Goal: Transaction & Acquisition: Purchase product/service

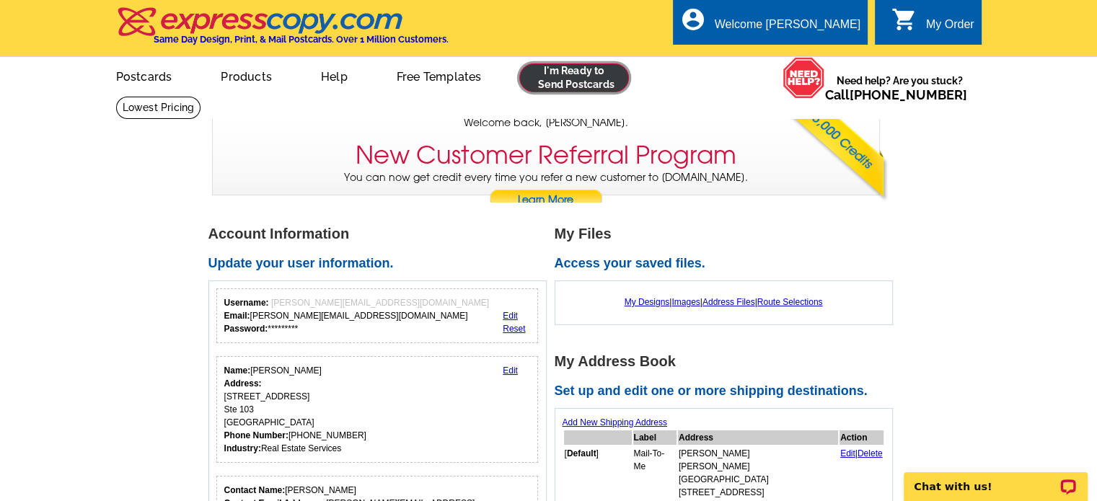
click at [536, 81] on link at bounding box center [574, 77] width 110 height 29
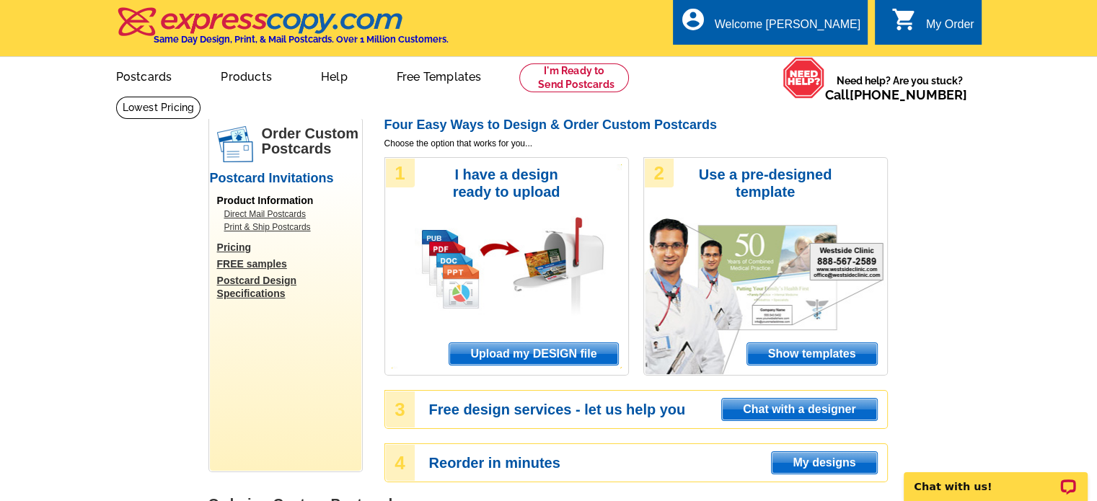
click at [497, 357] on span "Upload my DESIGN file" at bounding box center [533, 354] width 168 height 22
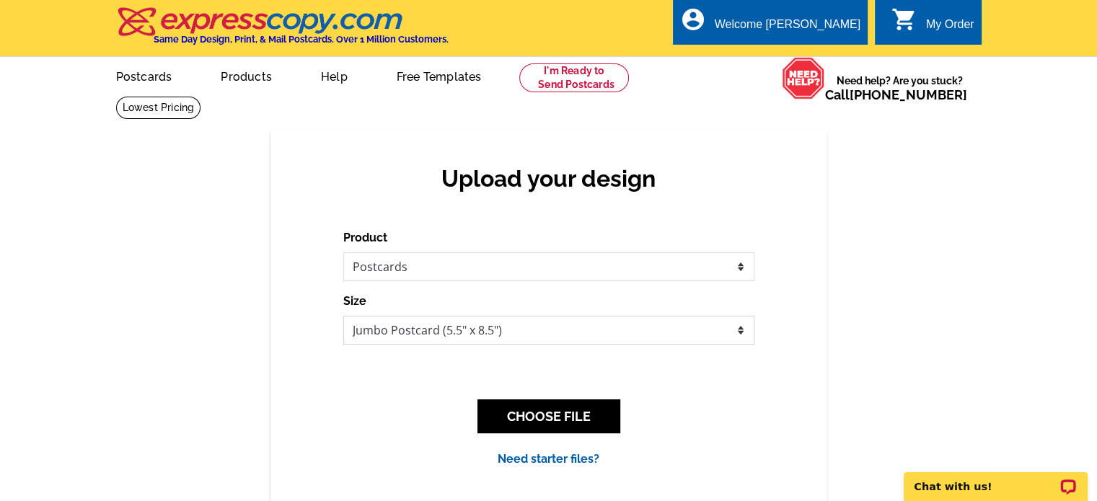
click at [666, 338] on select "Jumbo Postcard (5.5" x 8.5") Regular Postcard (4.25" x 5.6") Panoramic Postcard…" at bounding box center [548, 330] width 411 height 29
select select "1"
click at [343, 316] on select "Jumbo Postcard (5.5" x 8.5") Regular Postcard (4.25" x 5.6") Panoramic Postcard…" at bounding box center [548, 330] width 411 height 29
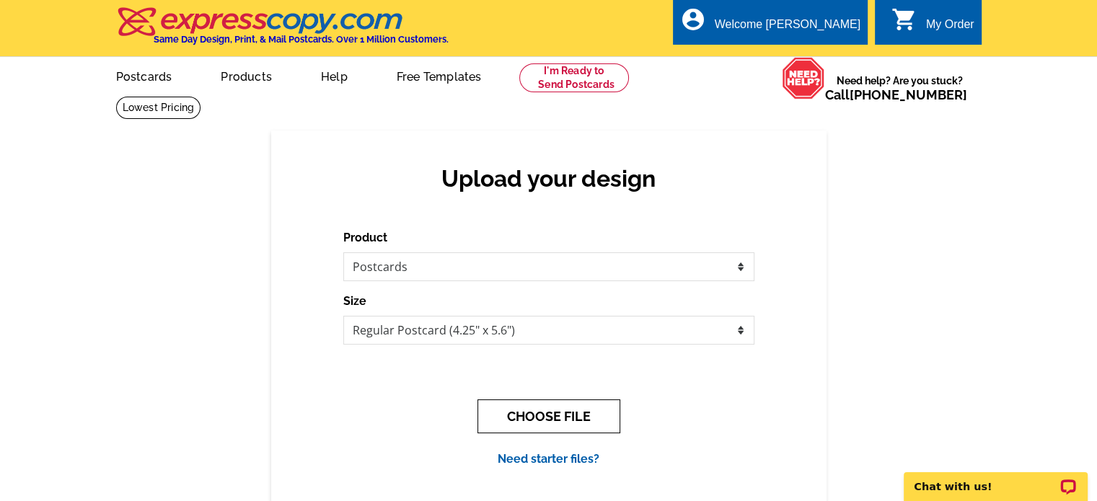
click at [514, 420] on button "CHOOSE FILE" at bounding box center [548, 416] width 143 height 34
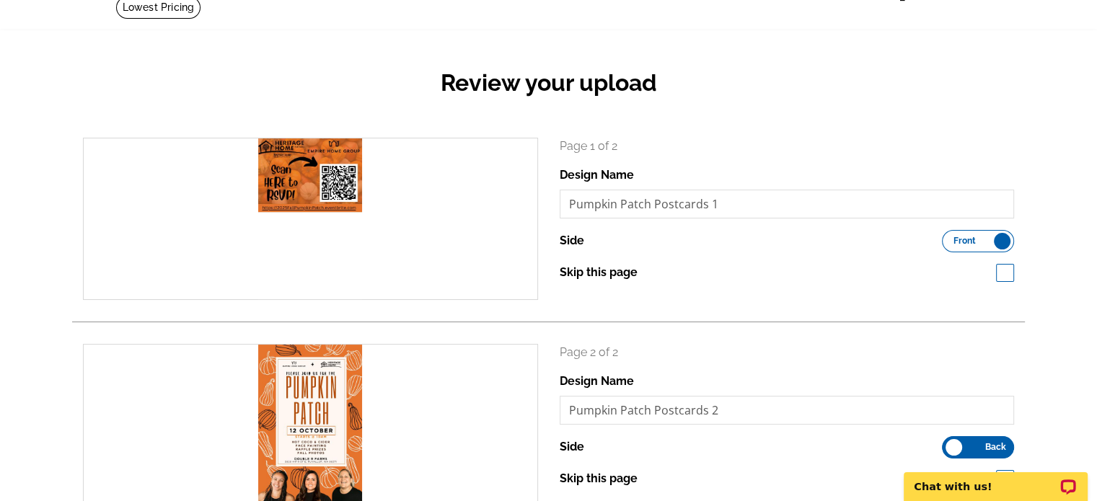
scroll to position [89, 0]
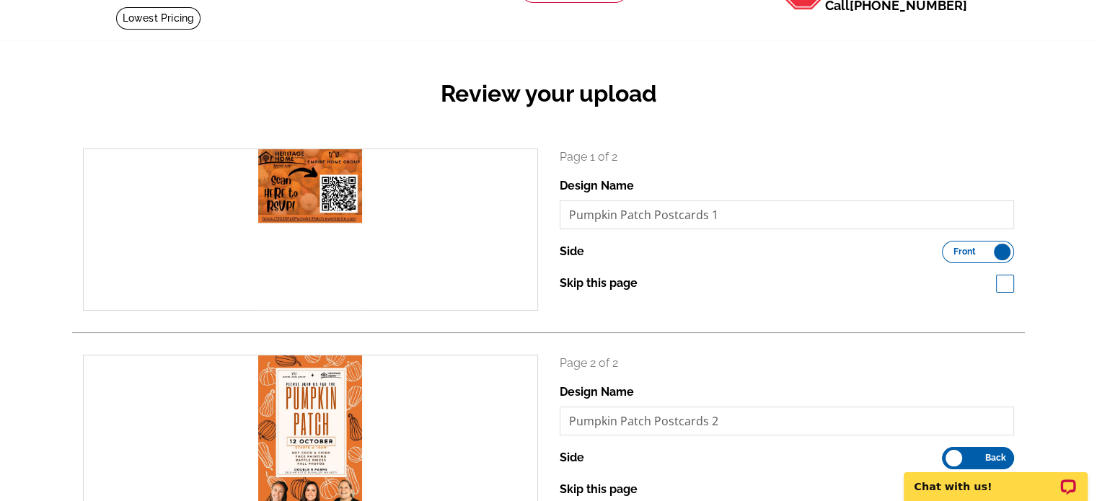
click at [991, 257] on label "Front Back" at bounding box center [978, 252] width 72 height 22
click at [949, 248] on input "Front Back" at bounding box center [949, 248] width 0 height 0
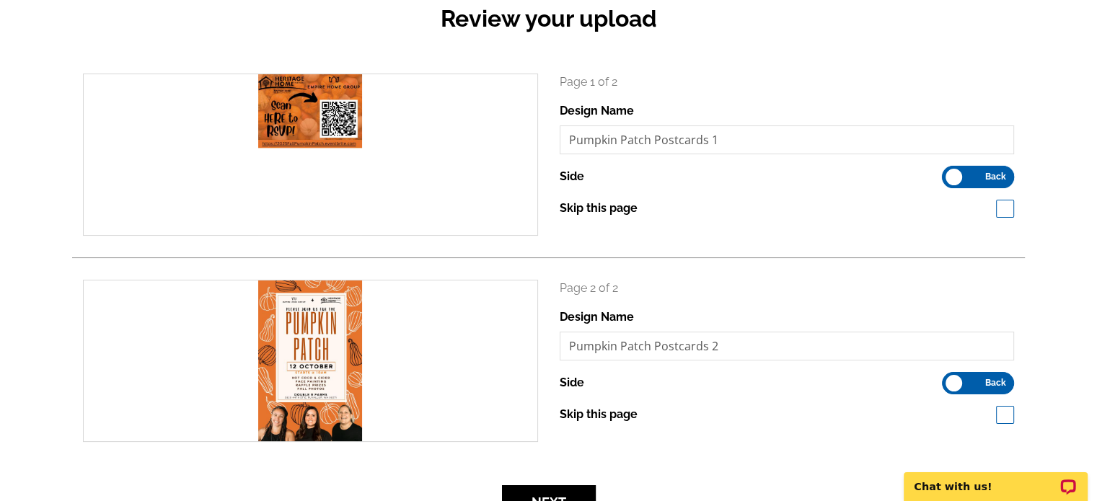
scroll to position [167, 0]
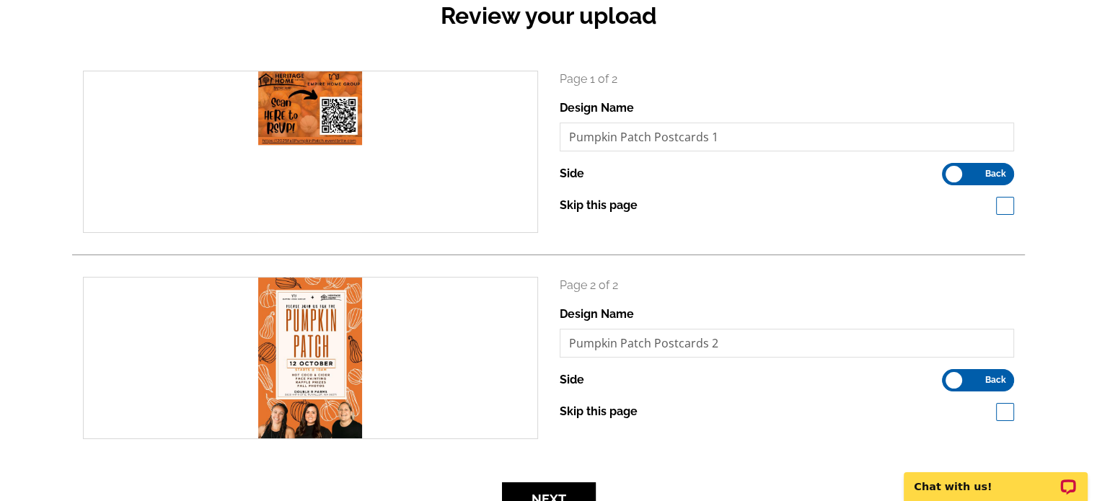
click at [952, 383] on label "Front Back" at bounding box center [978, 380] width 72 height 22
click at [949, 376] on input "Front Back" at bounding box center [949, 376] width 0 height 0
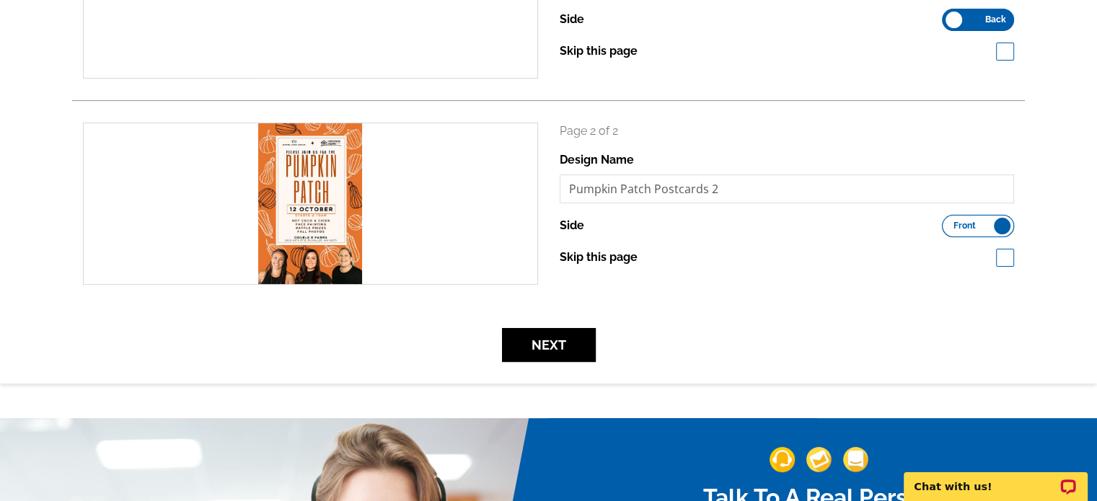
scroll to position [322, 0]
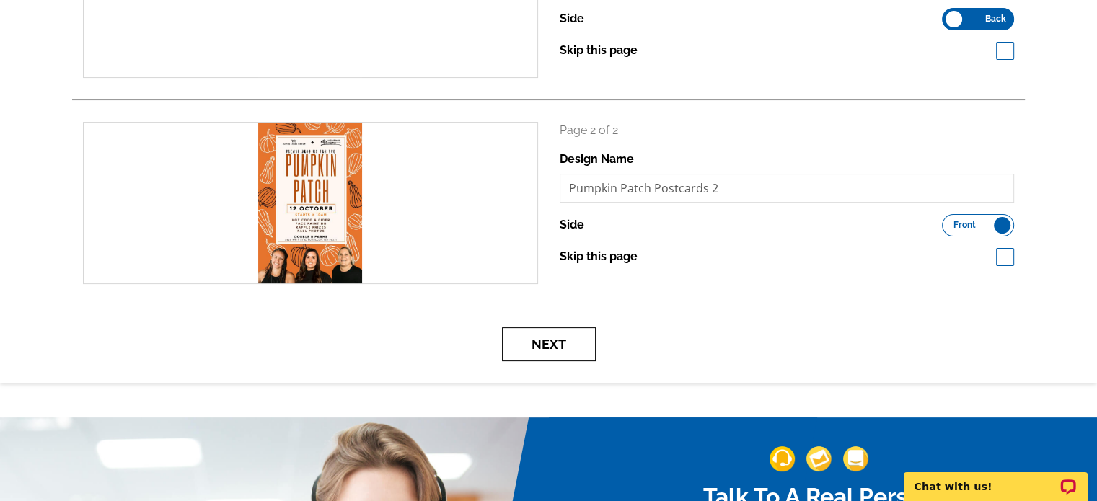
click at [580, 340] on button "Next" at bounding box center [549, 344] width 94 height 34
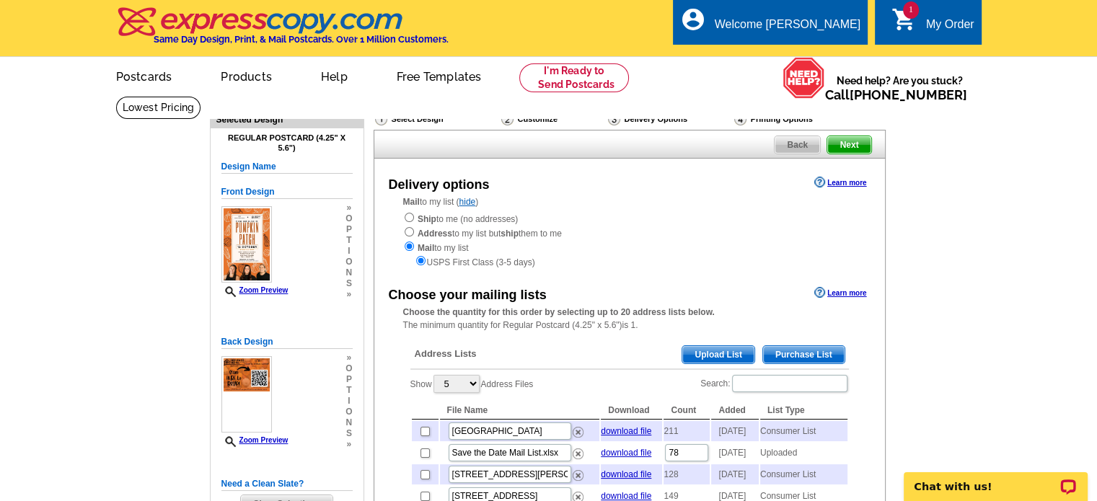
click at [703, 358] on span "Upload List" at bounding box center [717, 354] width 71 height 17
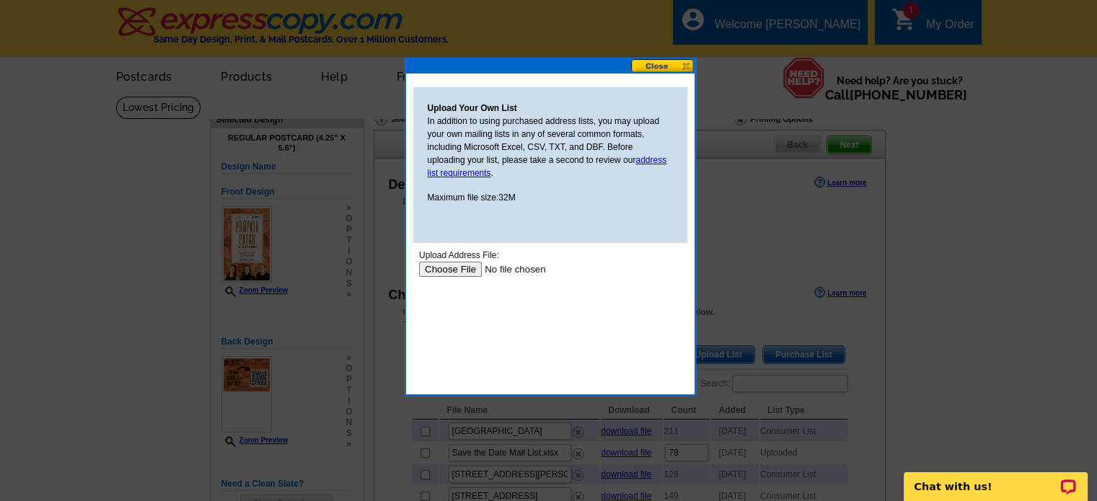
click at [459, 267] on input "file" at bounding box center [509, 269] width 182 height 15
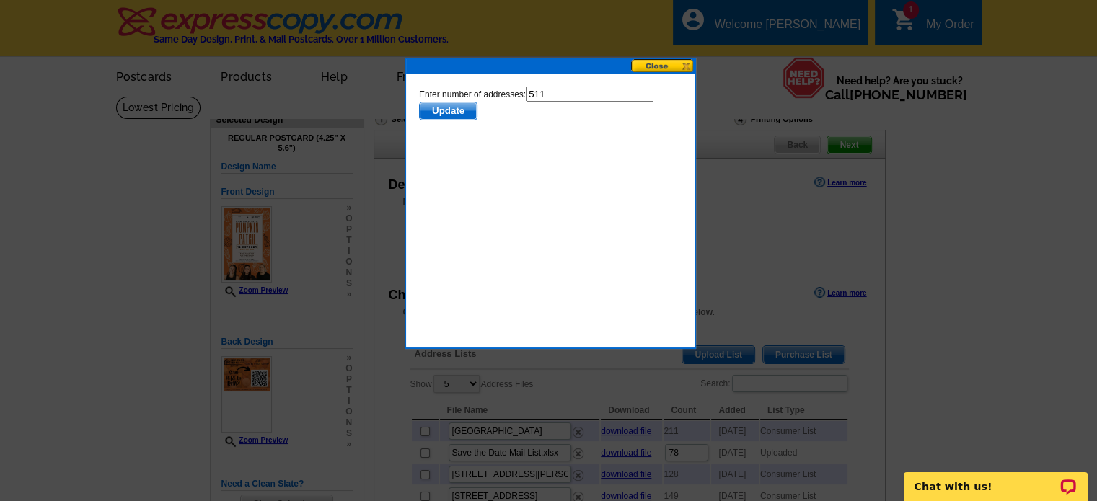
click at [461, 116] on span "Update" at bounding box center [447, 110] width 57 height 17
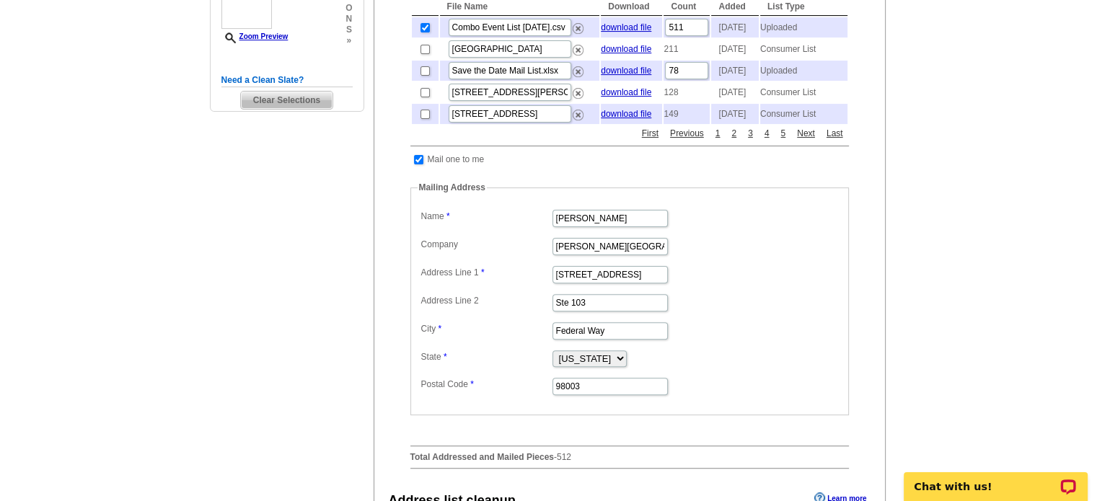
scroll to position [405, 0]
click at [643, 254] on input "[PERSON_NAME][GEOGRAPHIC_DATA]" at bounding box center [609, 244] width 115 height 17
click at [646, 254] on input "[PERSON_NAME] Puget Hound" at bounding box center [609, 244] width 115 height 17
type input "[PERSON_NAME] Puget Sound"
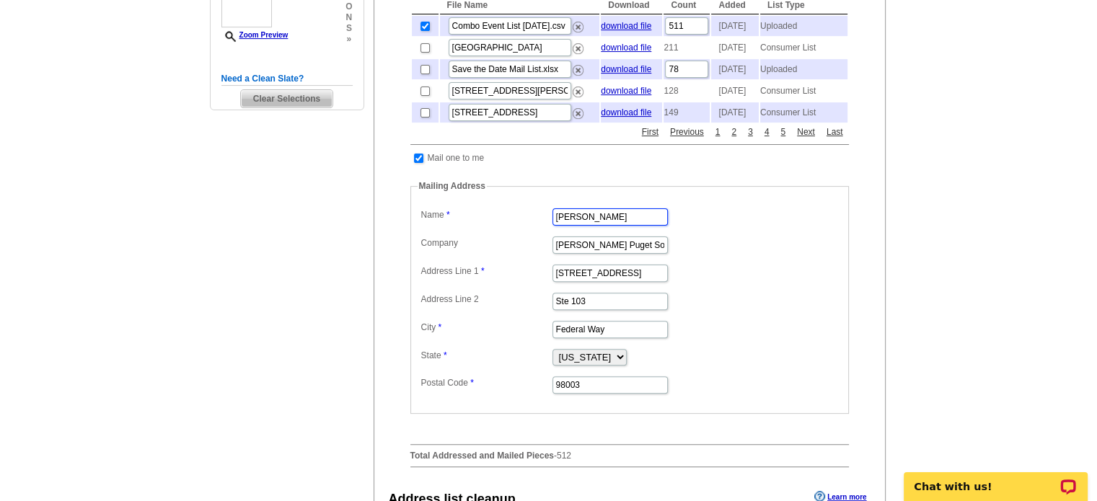
scroll to position [0, 0]
click at [616, 226] on input "[PERSON_NAME]" at bounding box center [609, 216] width 115 height 17
type input "J"
click at [746, 283] on dl "Label Mail-To-Me Name HHP & EHG Company Keller Williams Puget Sound Address Lin…" at bounding box center [629, 300] width 424 height 190
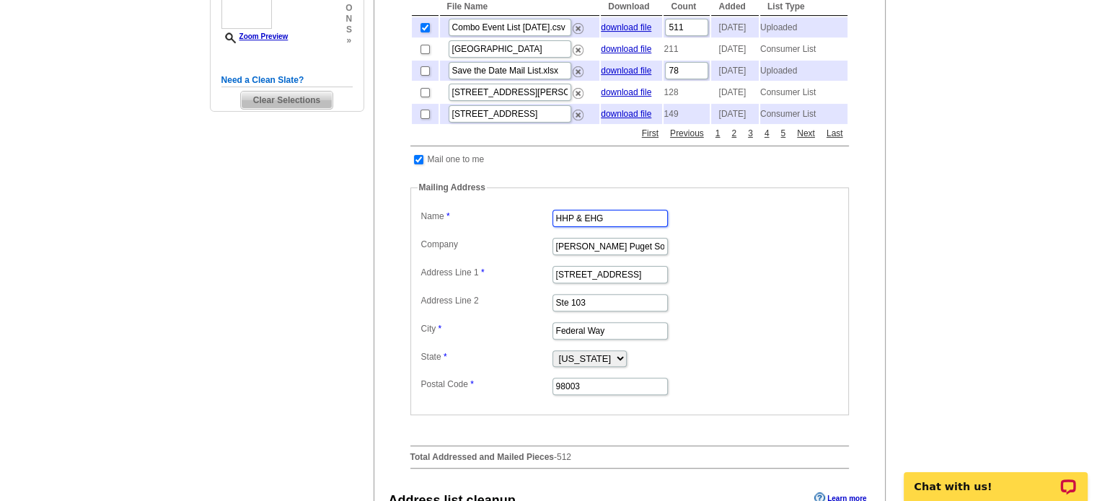
click at [640, 227] on input "HHP & EHG" at bounding box center [609, 218] width 115 height 17
type input "[PERSON_NAME]"
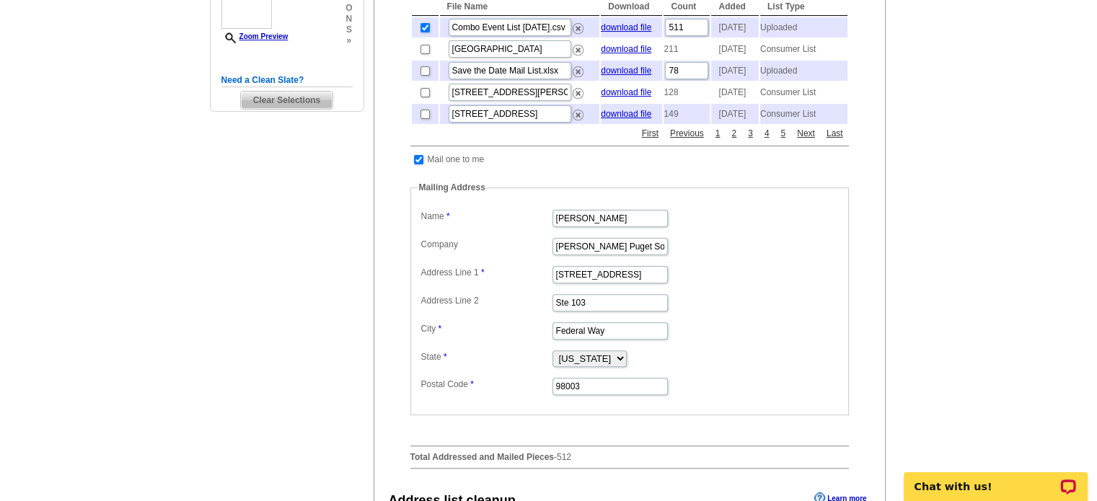
click at [781, 257] on dd "Keller Williams Puget Sound" at bounding box center [629, 245] width 424 height 22
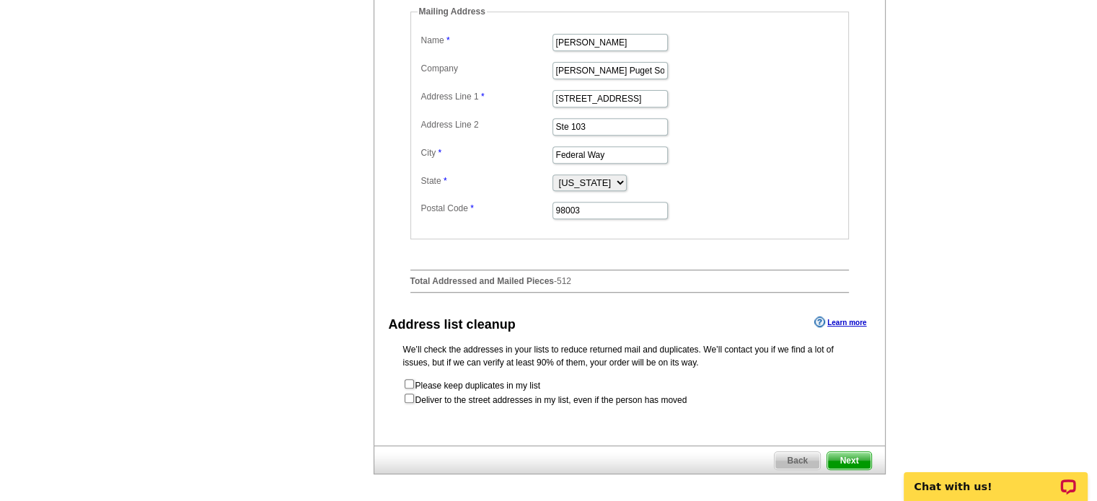
scroll to position [581, 0]
click at [846, 468] on span "Next" at bounding box center [848, 459] width 43 height 17
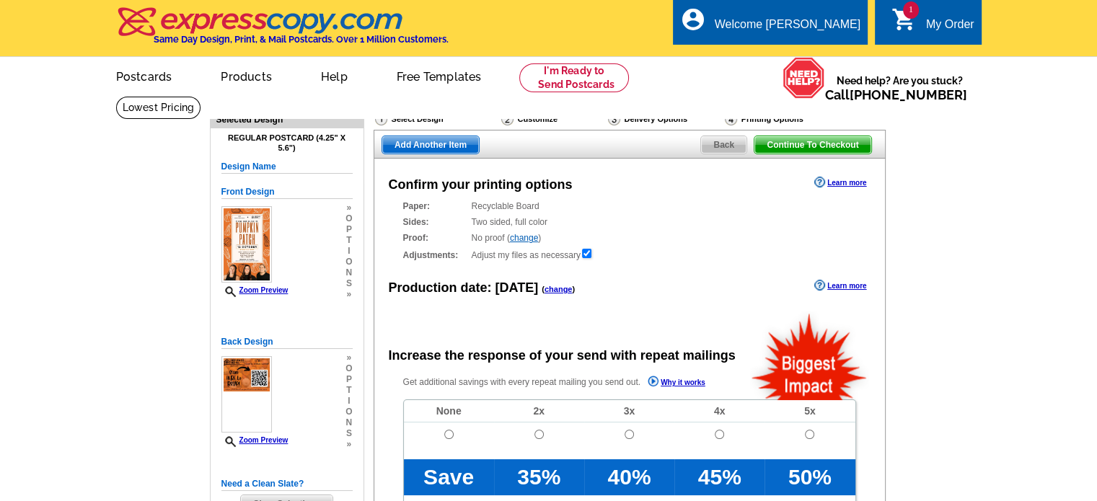
radio input "false"
click at [451, 434] on input "radio" at bounding box center [448, 434] width 9 height 9
radio input "true"
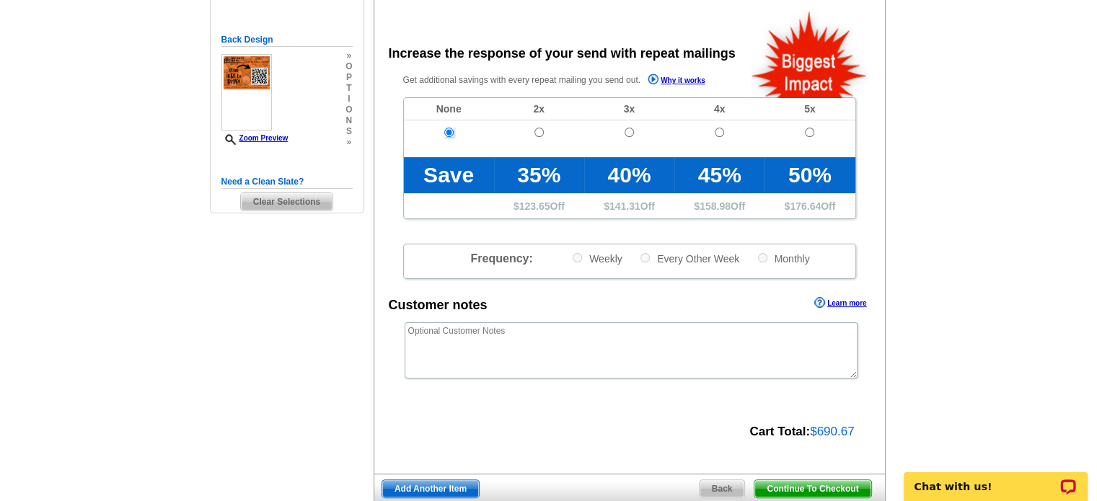
scroll to position [407, 0]
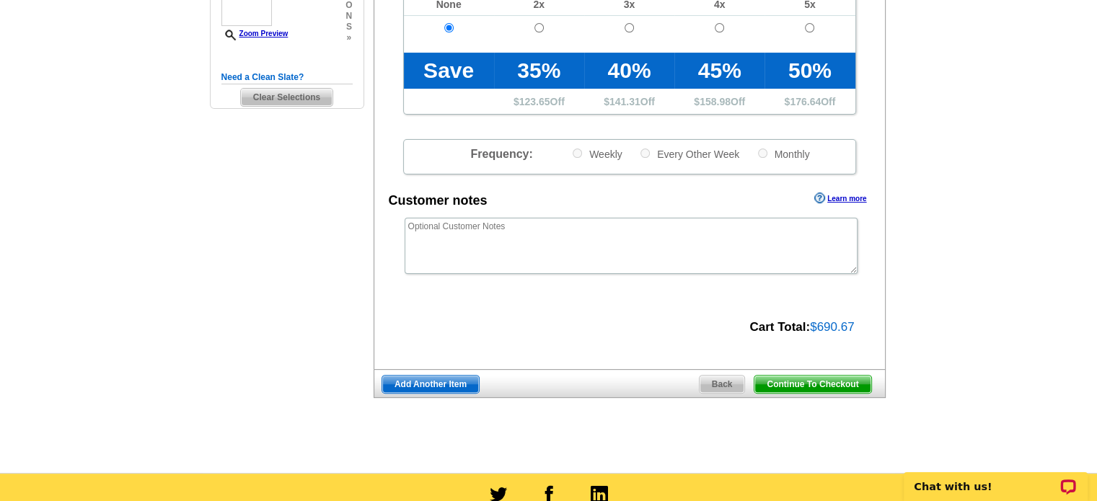
click at [823, 381] on span "Continue To Checkout" at bounding box center [812, 384] width 116 height 17
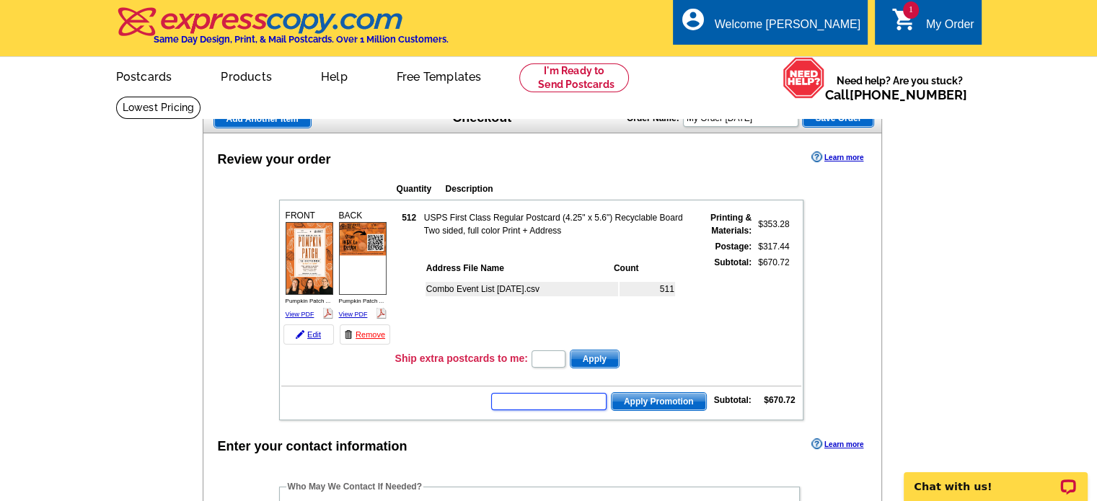
click at [568, 397] on input "text" at bounding box center [548, 401] width 115 height 17
type input "GROW0825"
click at [663, 400] on span "Apply Promotion" at bounding box center [658, 401] width 94 height 17
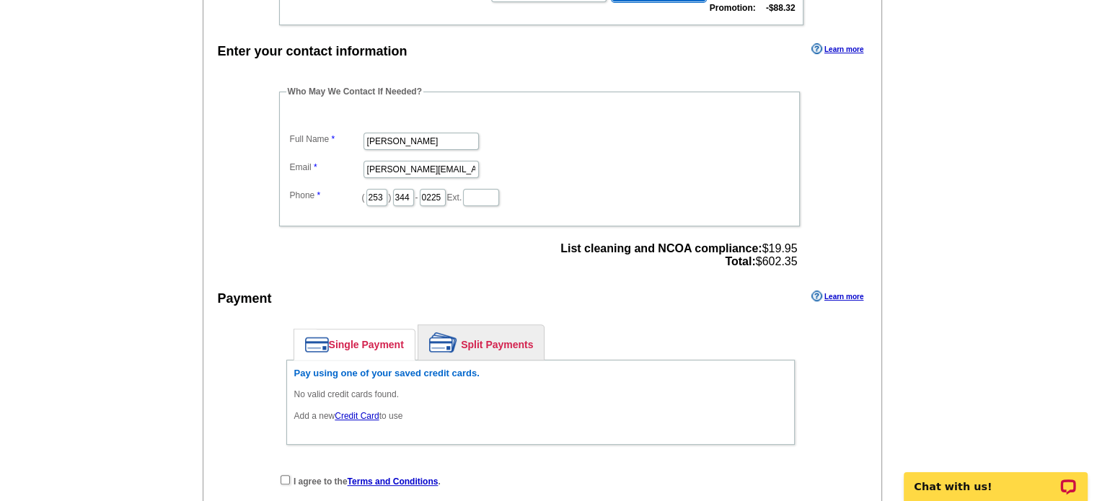
scroll to position [405, 0]
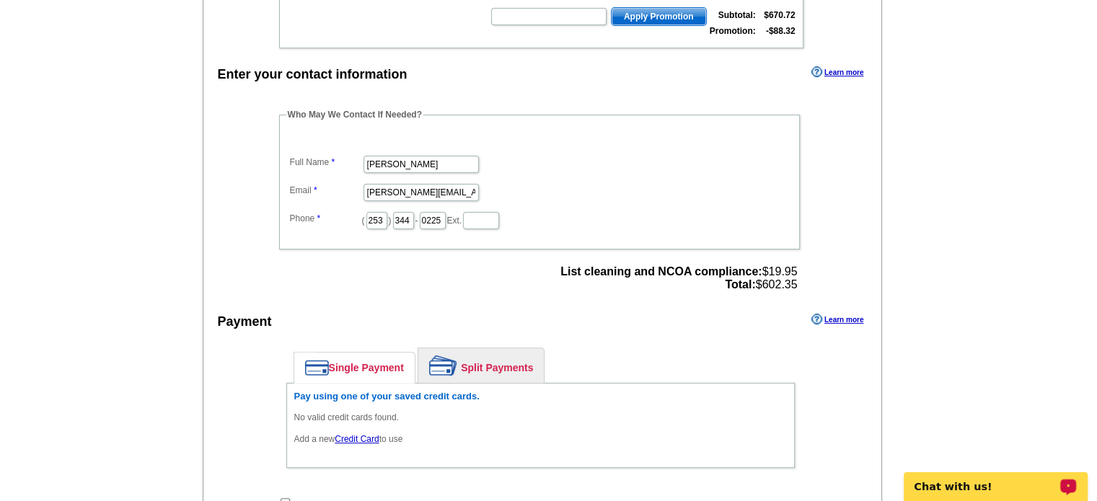
click at [947, 487] on p "Chat with us!" at bounding box center [985, 487] width 143 height 12
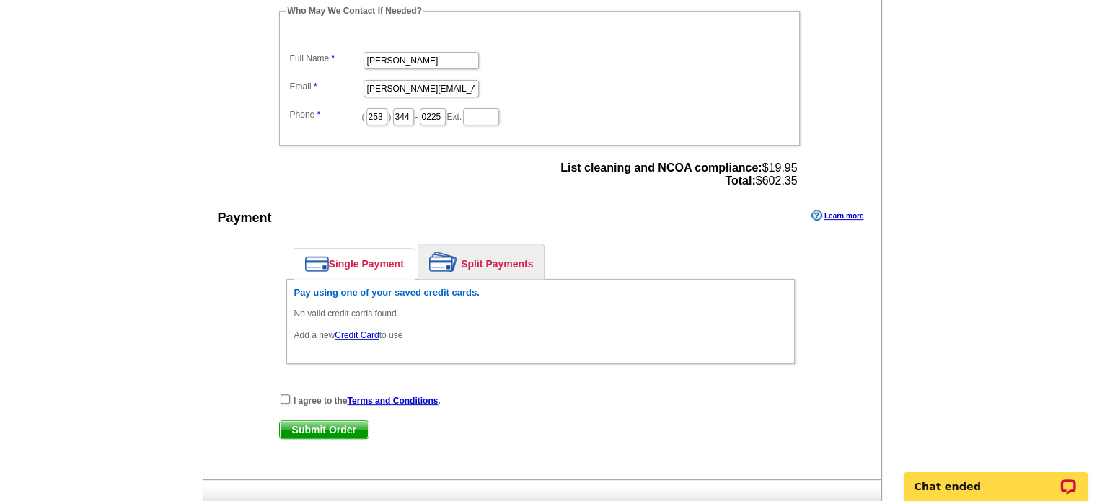
scroll to position [519, 0]
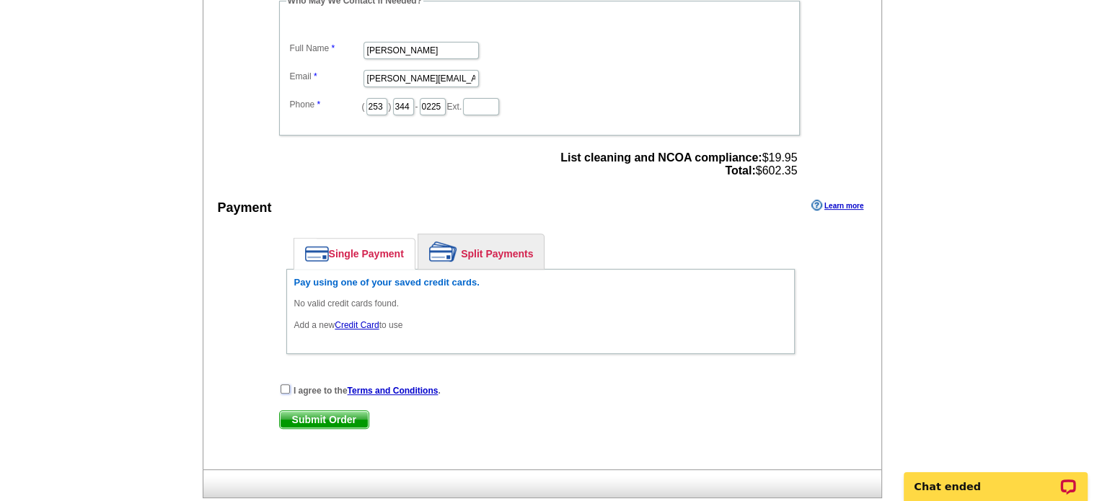
click at [285, 384] on input "checkbox" at bounding box center [284, 388] width 9 height 9
checkbox input "true"
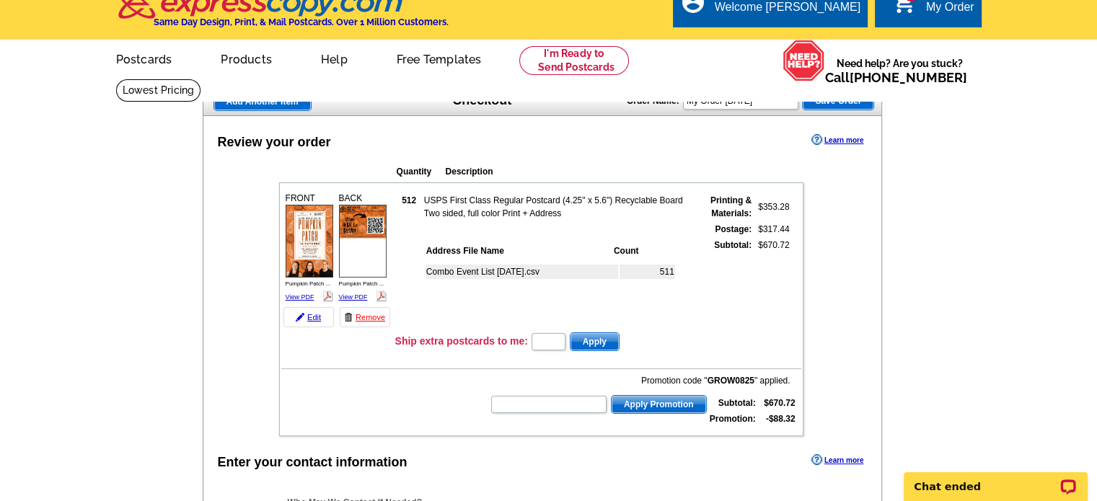
scroll to position [23, 0]
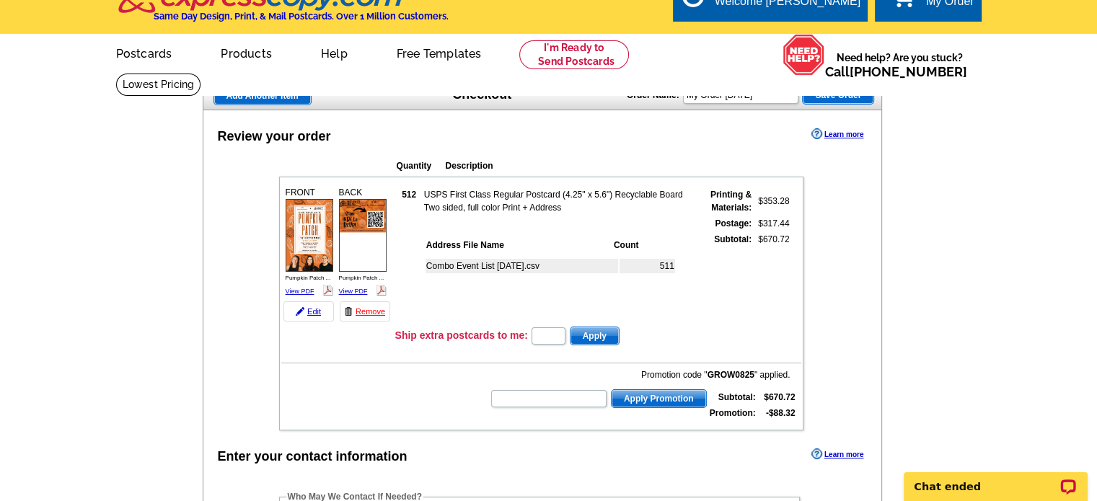
click at [856, 97] on span "Save Order" at bounding box center [837, 95] width 71 height 17
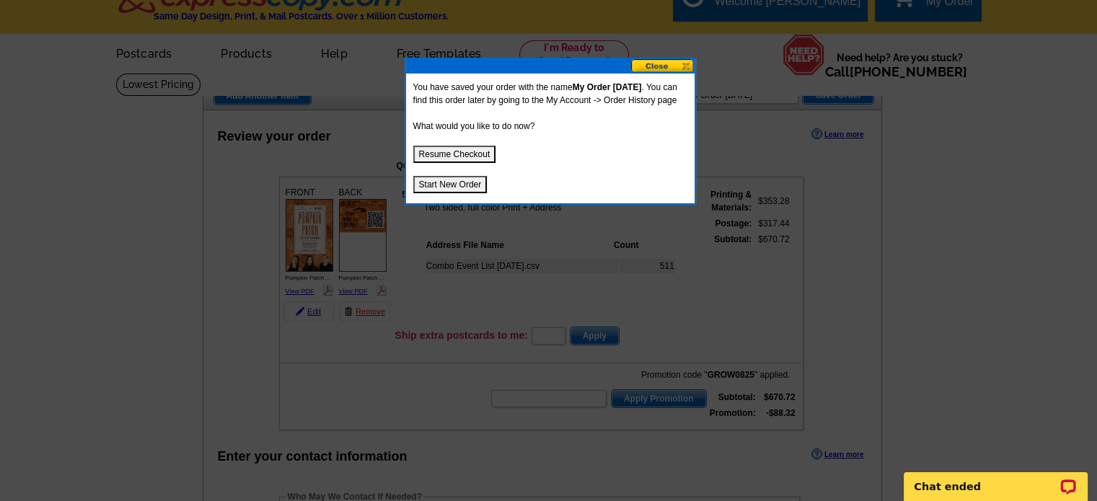
click at [670, 60] on button at bounding box center [662, 66] width 63 height 14
